Goal: Transaction & Acquisition: Purchase product/service

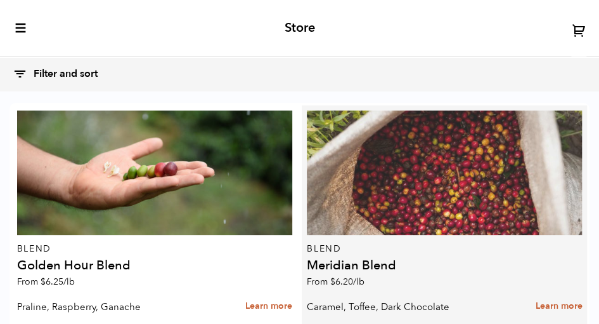
scroll to position [1374, 0]
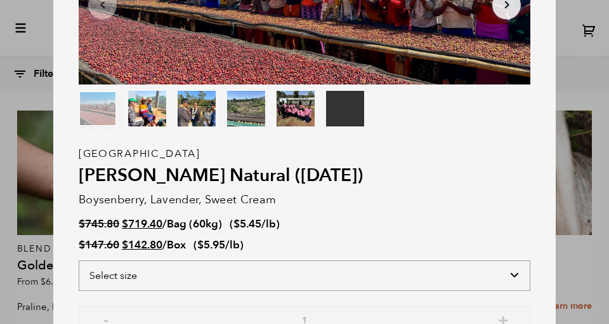
click at [226, 274] on select "Select size Bag (60kg) (132 lbs) Box (24 lbs)" at bounding box center [305, 275] width 452 height 30
select select "bag-3"
click at [79, 260] on select "Select size Bag (60kg) (132 lbs) Box (24 lbs)" at bounding box center [305, 275] width 452 height 30
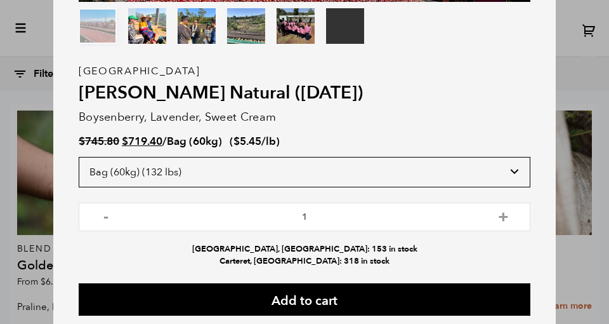
scroll to position [99, 0]
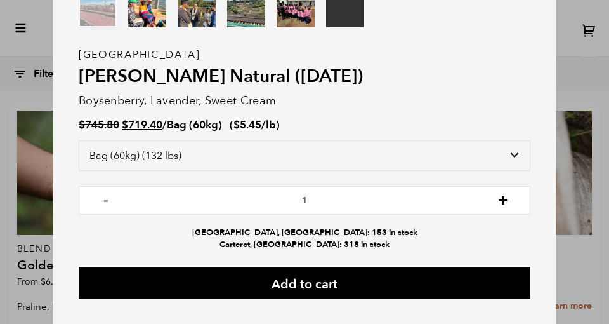
click at [495, 200] on button "+" at bounding box center [503, 198] width 16 height 13
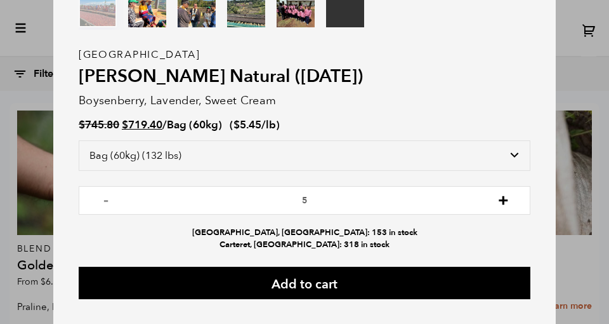
type input "6"
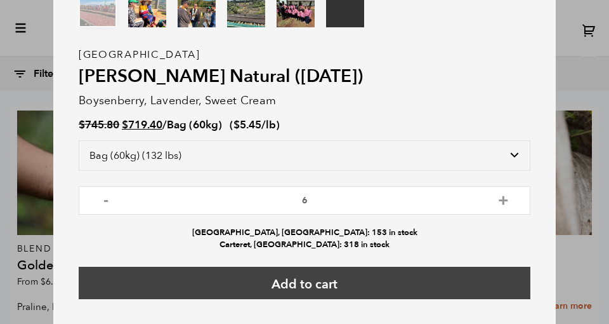
click at [334, 284] on button "Add to cart" at bounding box center [305, 282] width 452 height 32
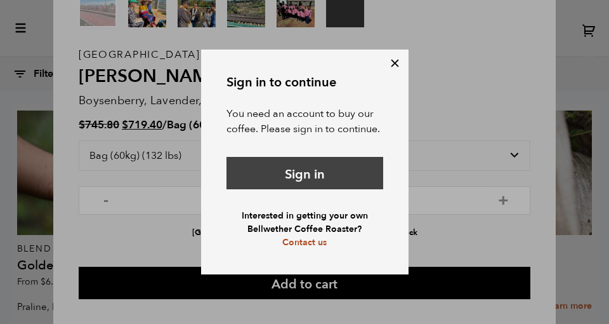
click at [296, 177] on link "Sign in" at bounding box center [304, 173] width 157 height 32
